Goal: Task Accomplishment & Management: Complete application form

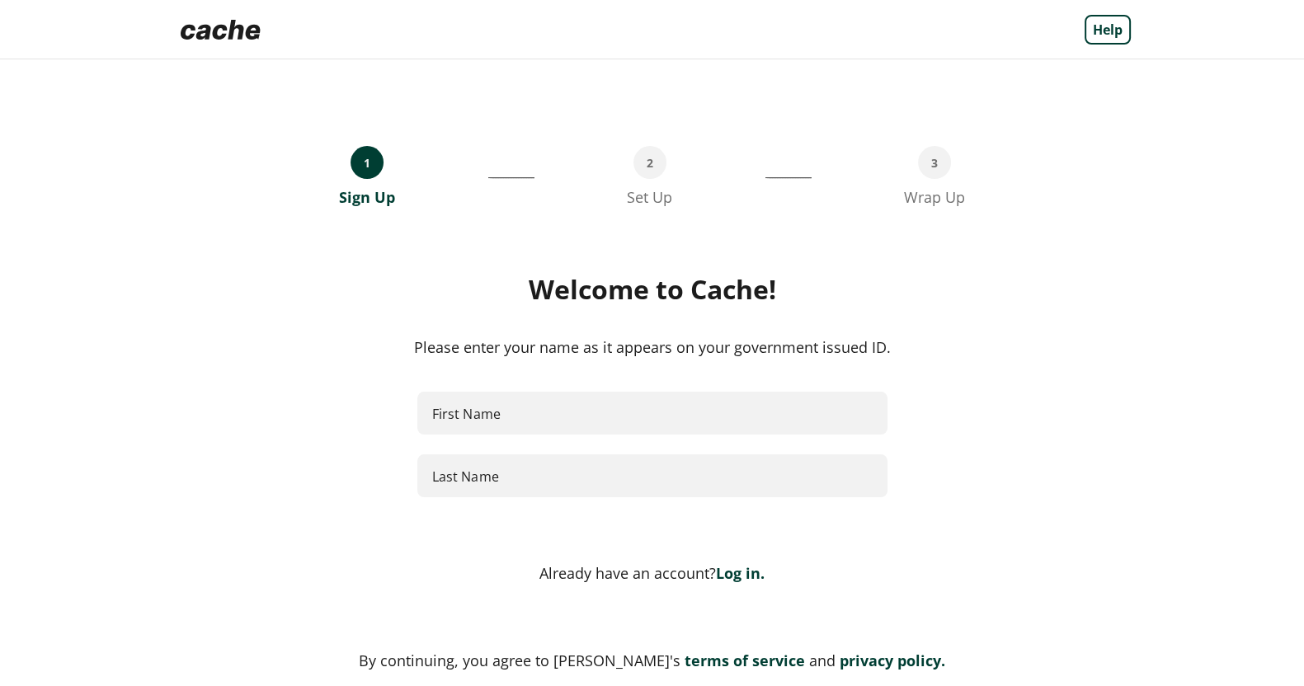
scroll to position [114, 0]
